Goal: Check status: Check status

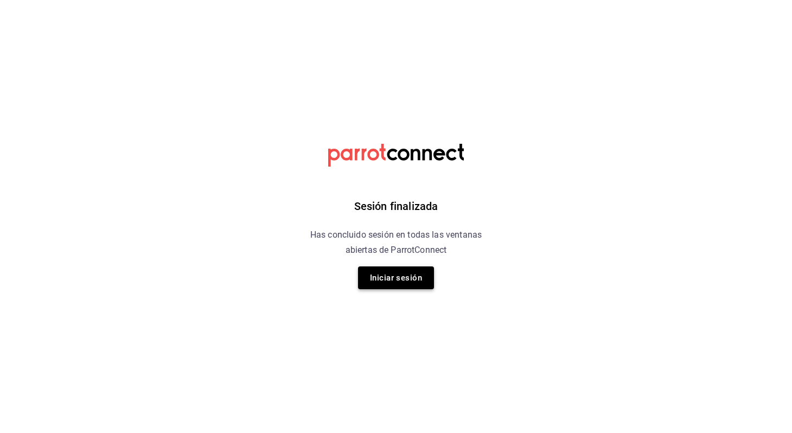
click at [389, 276] on button "Iniciar sesión" at bounding box center [396, 277] width 76 height 23
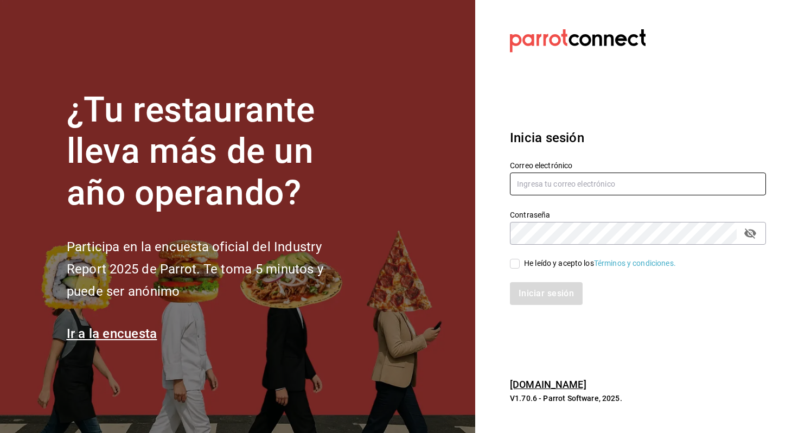
type input "multiuser@peace.com"
drag, startPoint x: 584, startPoint y: 184, endPoint x: 430, endPoint y: 181, distance: 154.6
click at [430, 181] on div "¿Tu restaurante lleva más de un año operando? Participa en la encuesta oficial …" at bounding box center [396, 216] width 792 height 433
paste input "dixieadmon@gmail.com"
type input "dixieadmon@gmail.com"
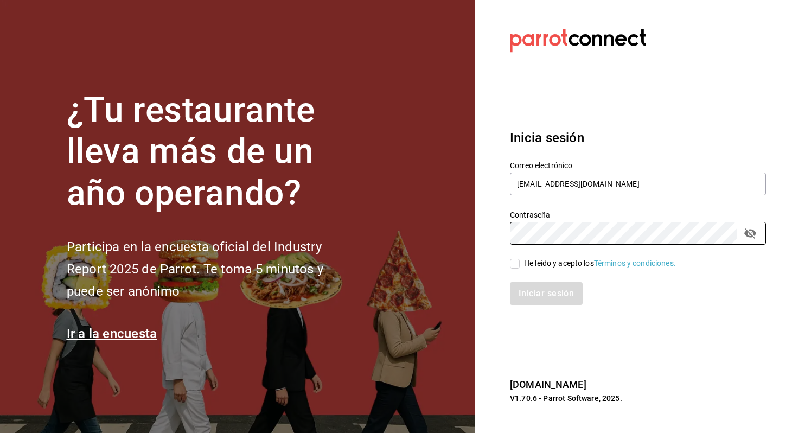
click at [382, 204] on div "¿Tu restaurante lleva más de un año operando? Participa en la encuesta oficial …" at bounding box center [396, 216] width 792 height 433
click at [513, 266] on input "He leído y acepto los Términos y condiciones." at bounding box center [515, 264] width 10 height 10
checkbox input "true"
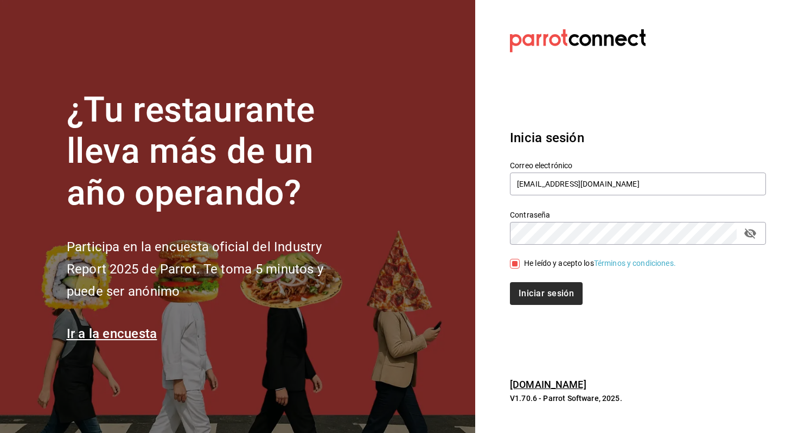
drag, startPoint x: 547, startPoint y: 305, endPoint x: 549, endPoint y: 299, distance: 5.7
click at [549, 299] on div "Inicia sesión Correo electrónico dixieadmon@gmail.com Contraseña Contraseña He …" at bounding box center [638, 216] width 256 height 203
click at [539, 296] on button "Iniciar sesión" at bounding box center [547, 293] width 74 height 23
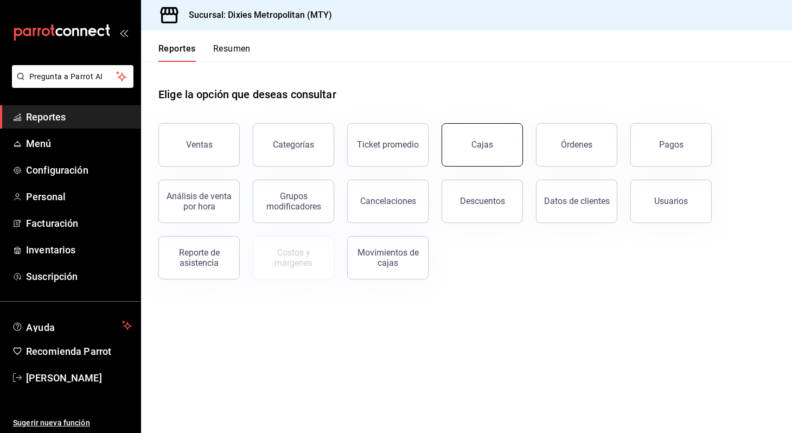
click at [487, 152] on link "Cajas" at bounding box center [482, 144] width 81 height 43
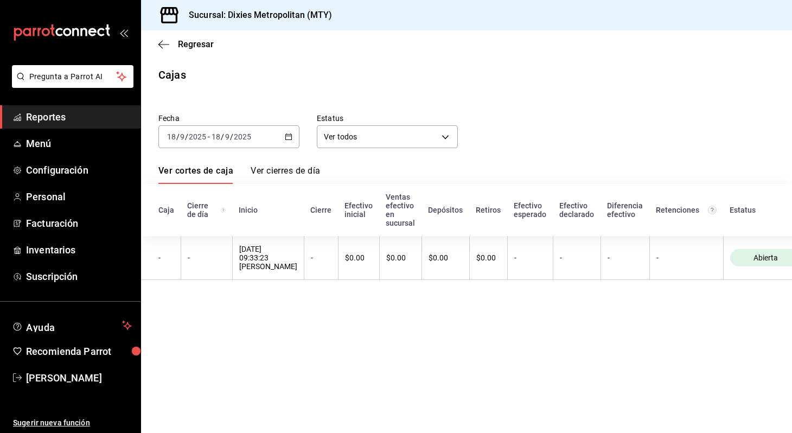
click at [290, 137] on icon "button" at bounding box center [289, 137] width 8 height 8
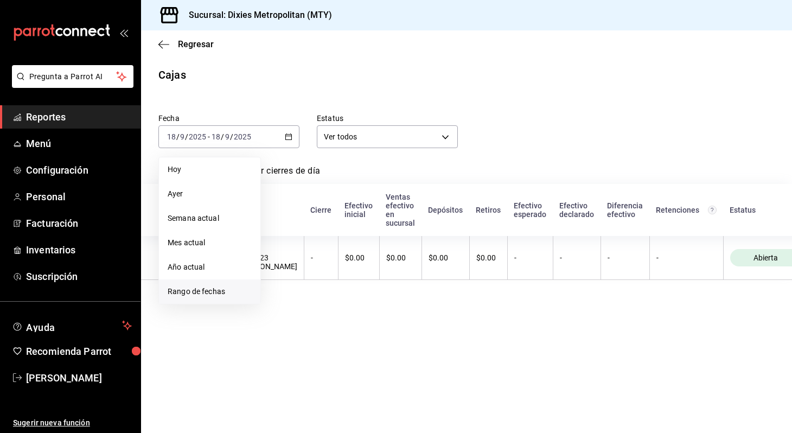
click at [215, 287] on span "Rango de fechas" at bounding box center [210, 291] width 84 height 11
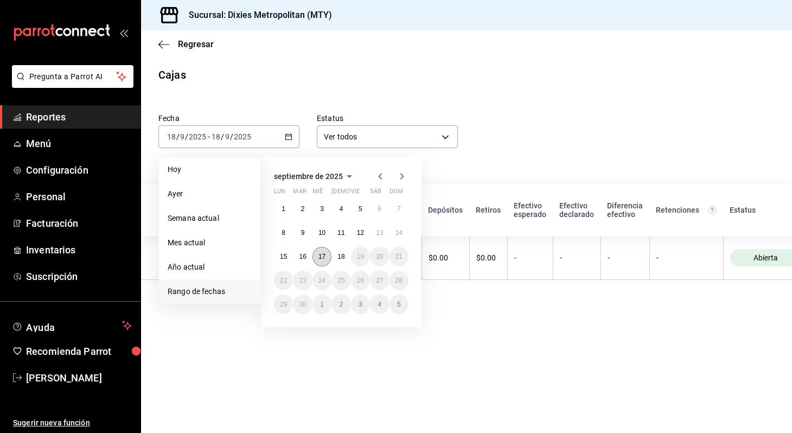
click at [315, 255] on button "17" at bounding box center [321, 257] width 19 height 20
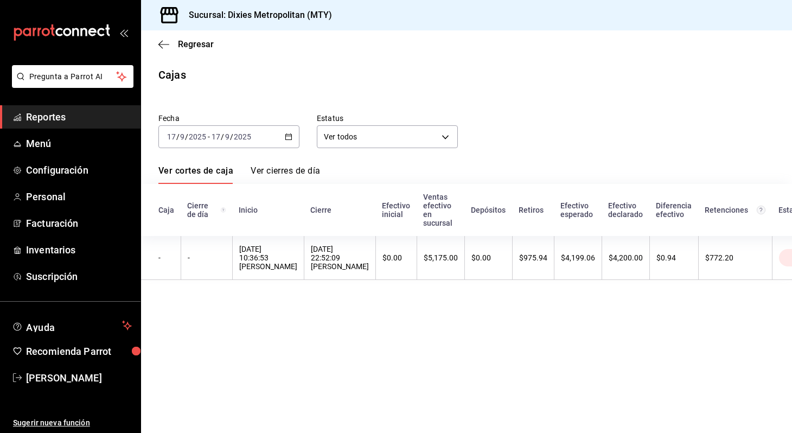
click at [660, 94] on main "Regresar Cajas Fecha [DATE] [DATE] - [DATE] [DATE] Estatus Ver todos ALL Ver co…" at bounding box center [466, 231] width 651 height 402
click at [289, 131] on div "[DATE] [DATE] - [DATE] [DATE]" at bounding box center [228, 136] width 141 height 23
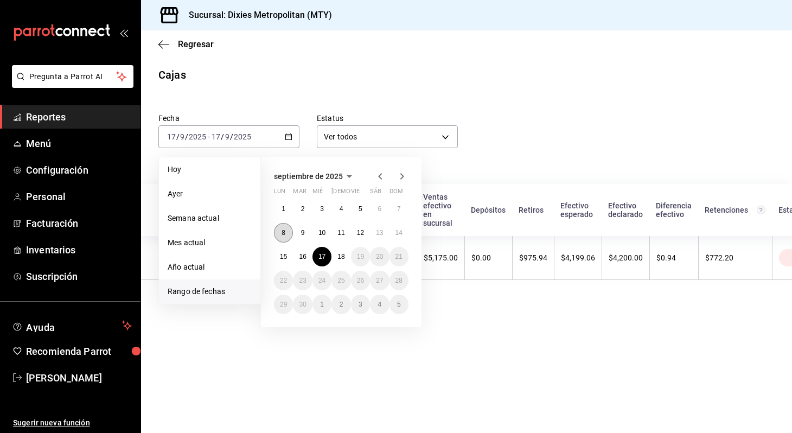
click at [283, 232] on abbr "8" at bounding box center [284, 233] width 4 height 8
click at [400, 228] on button "14" at bounding box center [398, 233] width 19 height 20
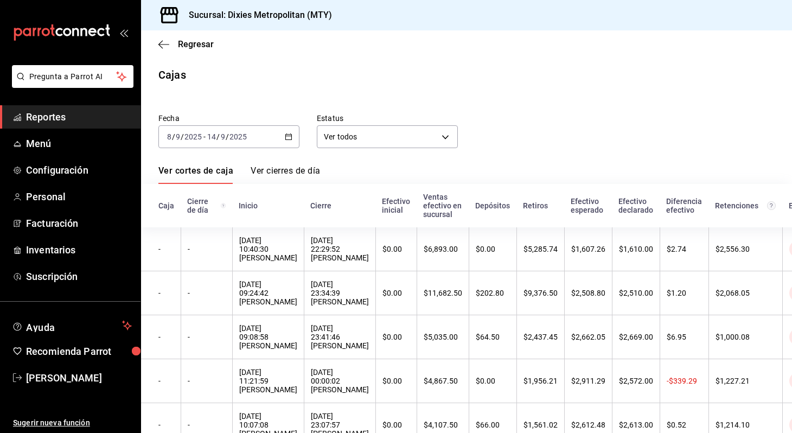
click at [680, 113] on div "Fecha [DATE] [DATE] - [DATE] [DATE] Estatus Ver todos ALL" at bounding box center [458, 122] width 634 height 52
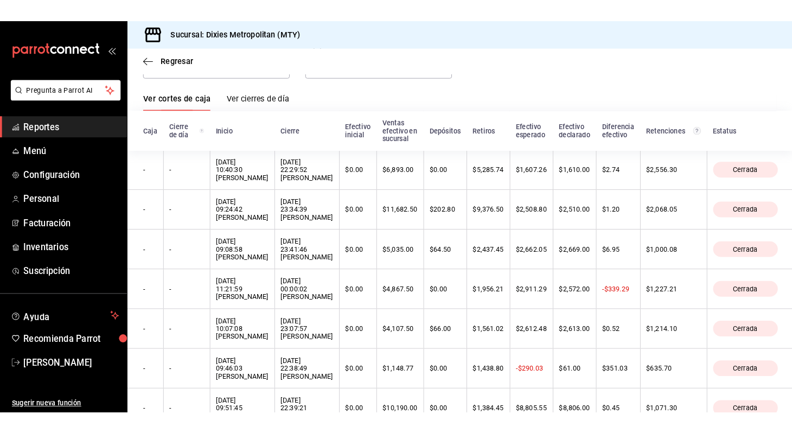
scroll to position [86, 0]
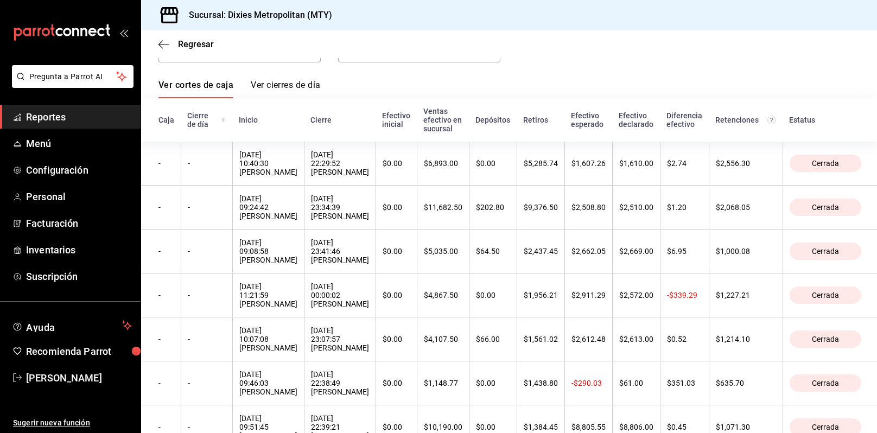
click at [730, 68] on div "Fecha [DATE] [DATE] - [DATE] [DATE] Estatus Ver todos ALL Ver cortes de caja Ve…" at bounding box center [508, 232] width 701 height 434
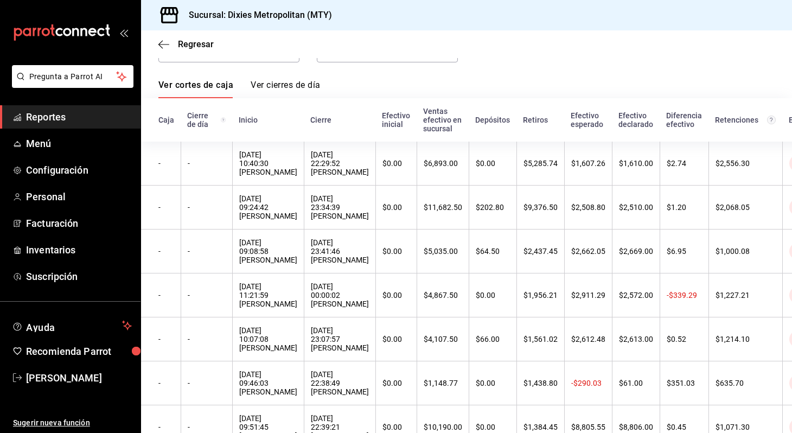
click at [157, 40] on div "Regresar" at bounding box center [466, 44] width 651 height 28
click at [163, 46] on icon "button" at bounding box center [163, 45] width 11 height 10
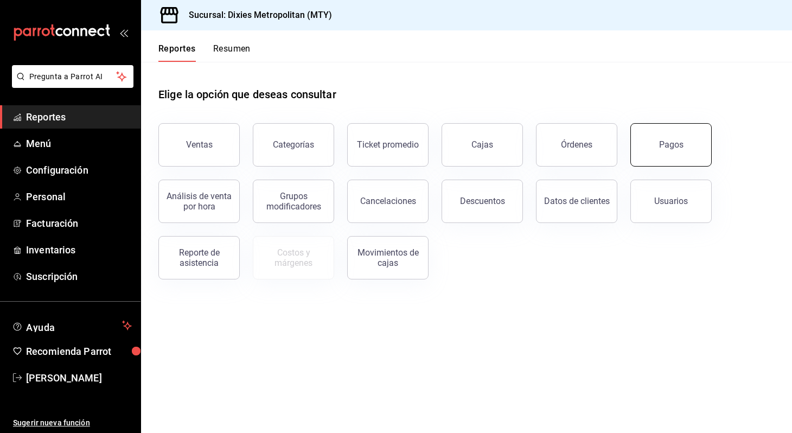
click at [695, 135] on button "Pagos" at bounding box center [670, 144] width 81 height 43
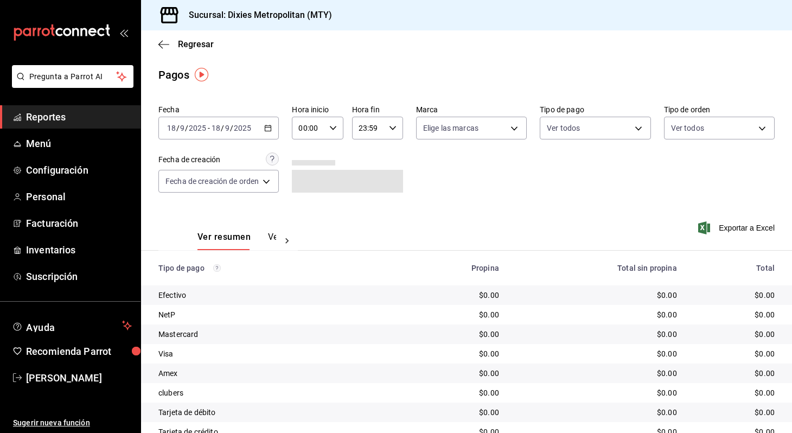
click at [271, 126] on icon "button" at bounding box center [268, 128] width 8 height 8
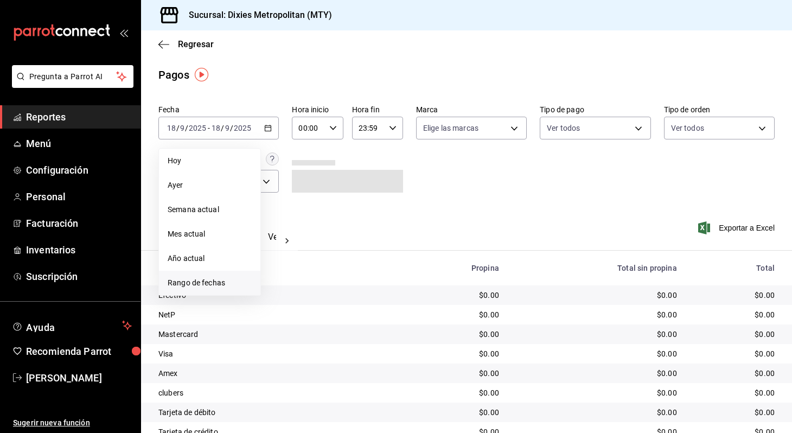
click at [208, 279] on span "Rango de fechas" at bounding box center [210, 282] width 84 height 11
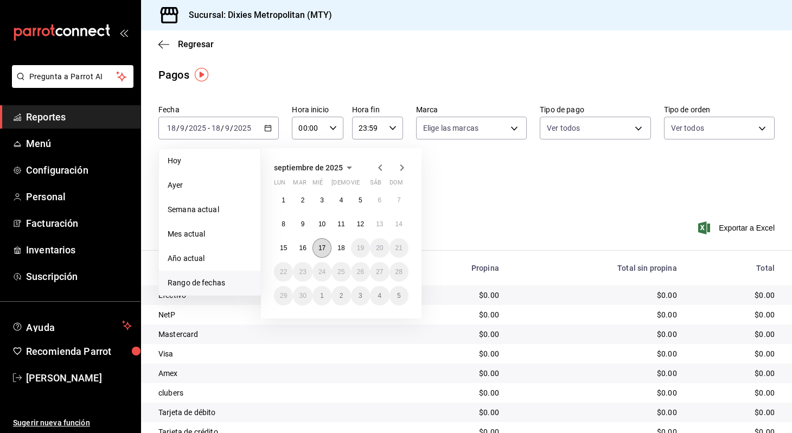
click at [322, 244] on abbr "17" at bounding box center [321, 248] width 7 height 8
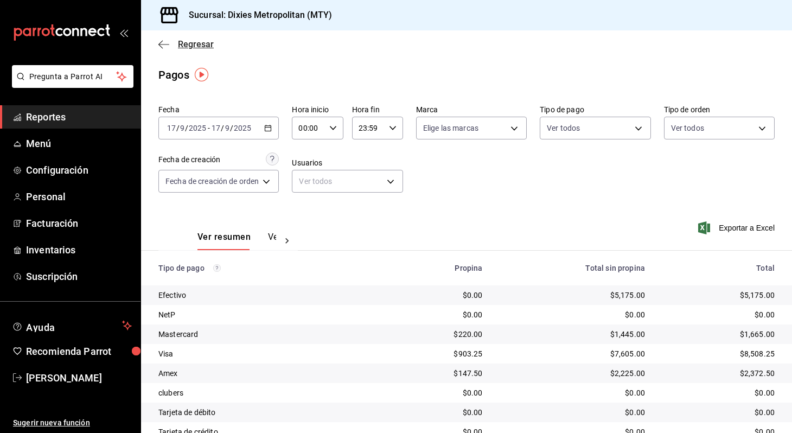
click at [164, 41] on icon "button" at bounding box center [163, 45] width 11 height 10
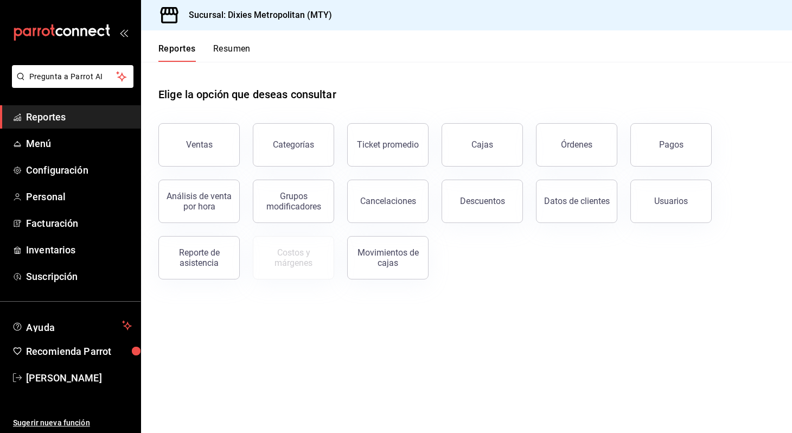
click at [724, 100] on div "Elige la opción que deseas consultar" at bounding box center [466, 86] width 616 height 48
click at [635, 329] on main "Elige la opción que deseas consultar Ventas Categorías Ticket promedio Cajas Ór…" at bounding box center [466, 247] width 651 height 371
